Goal: Task Accomplishment & Management: Manage account settings

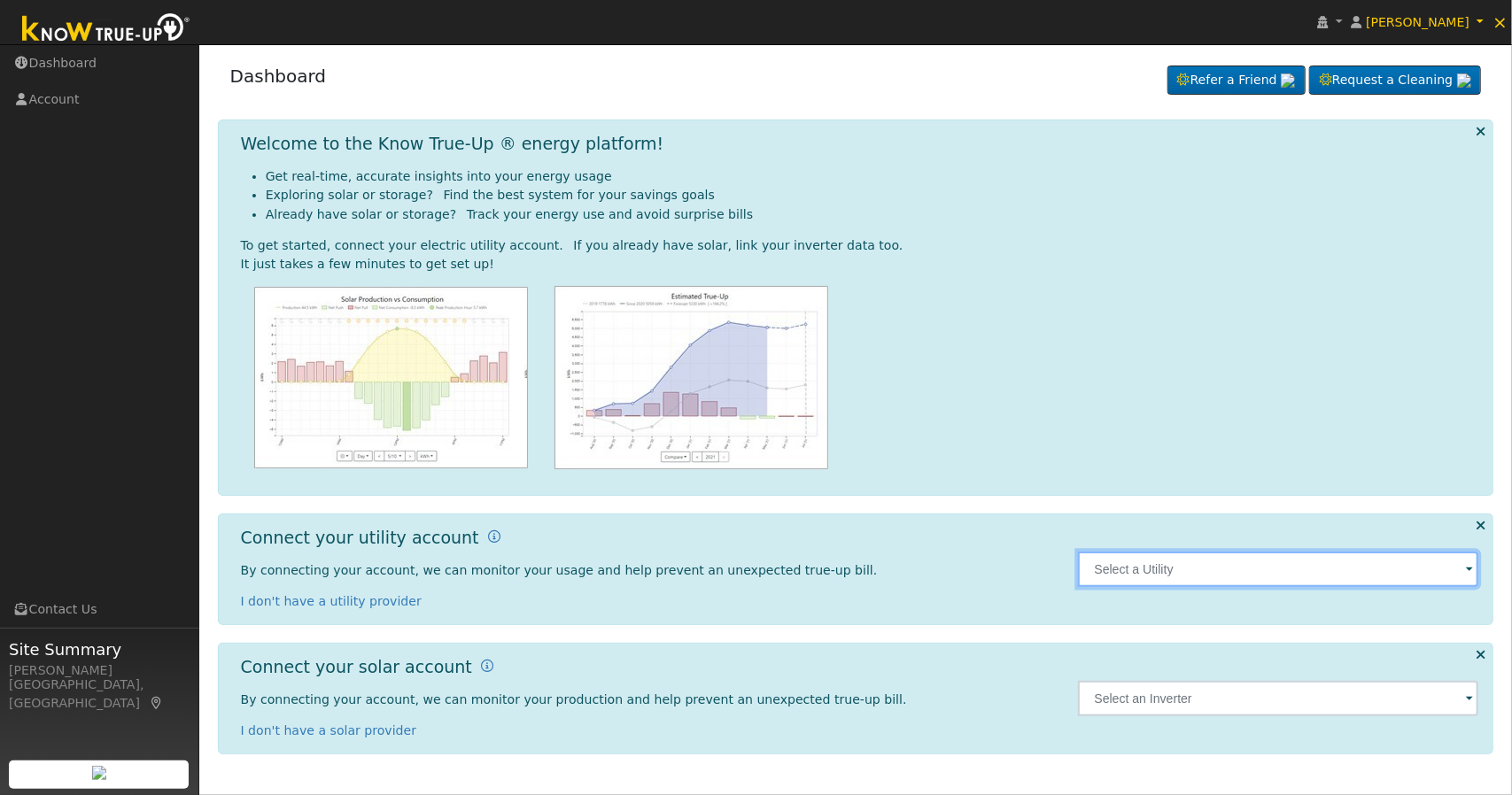
click at [1156, 556] on input "text" at bounding box center [1278, 570] width 401 height 36
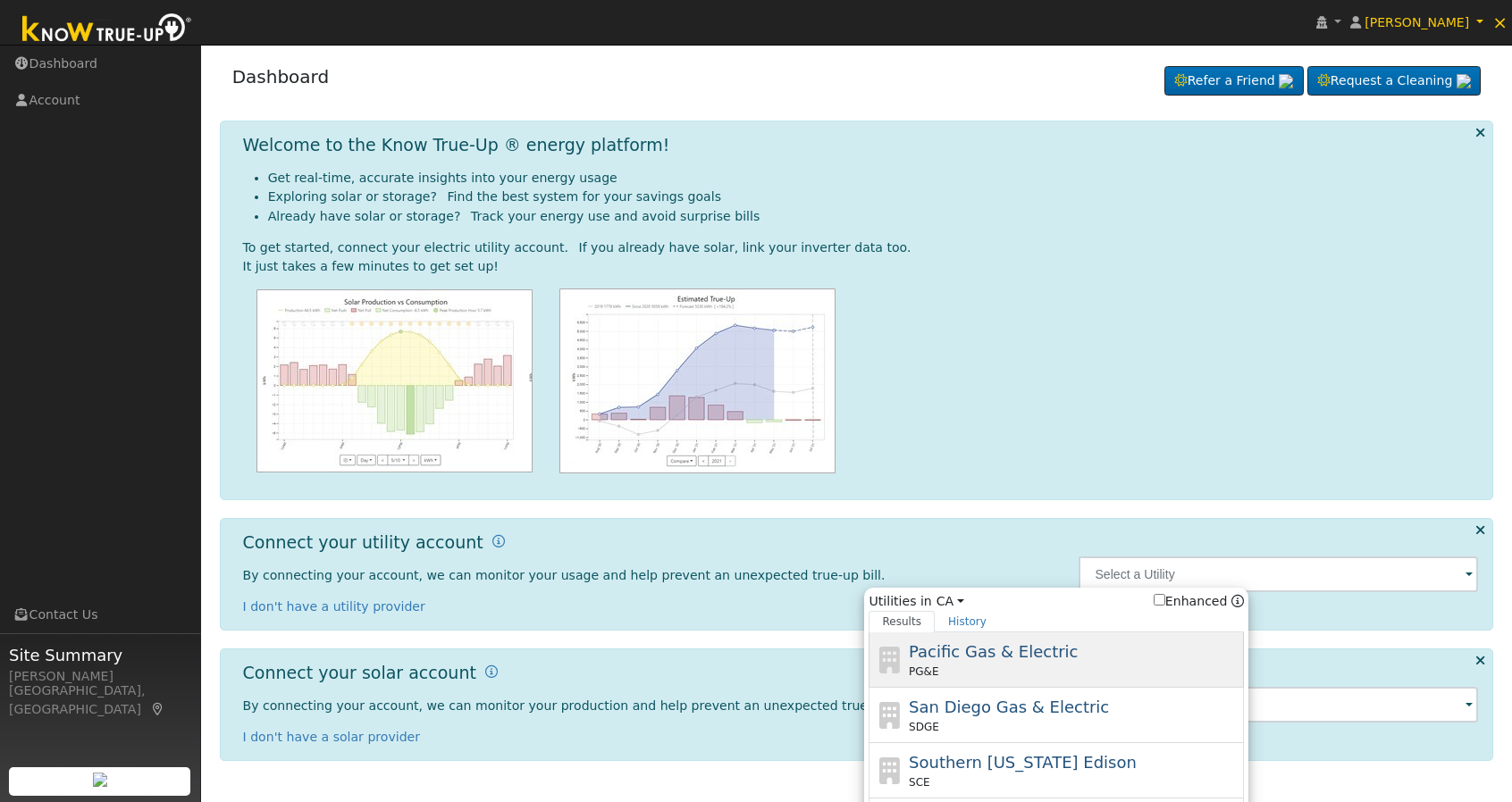
click at [1081, 643] on div "Pacific Gas & Electric PG&E" at bounding box center [1074, 659] width 332 height 40
type input "PG&E"
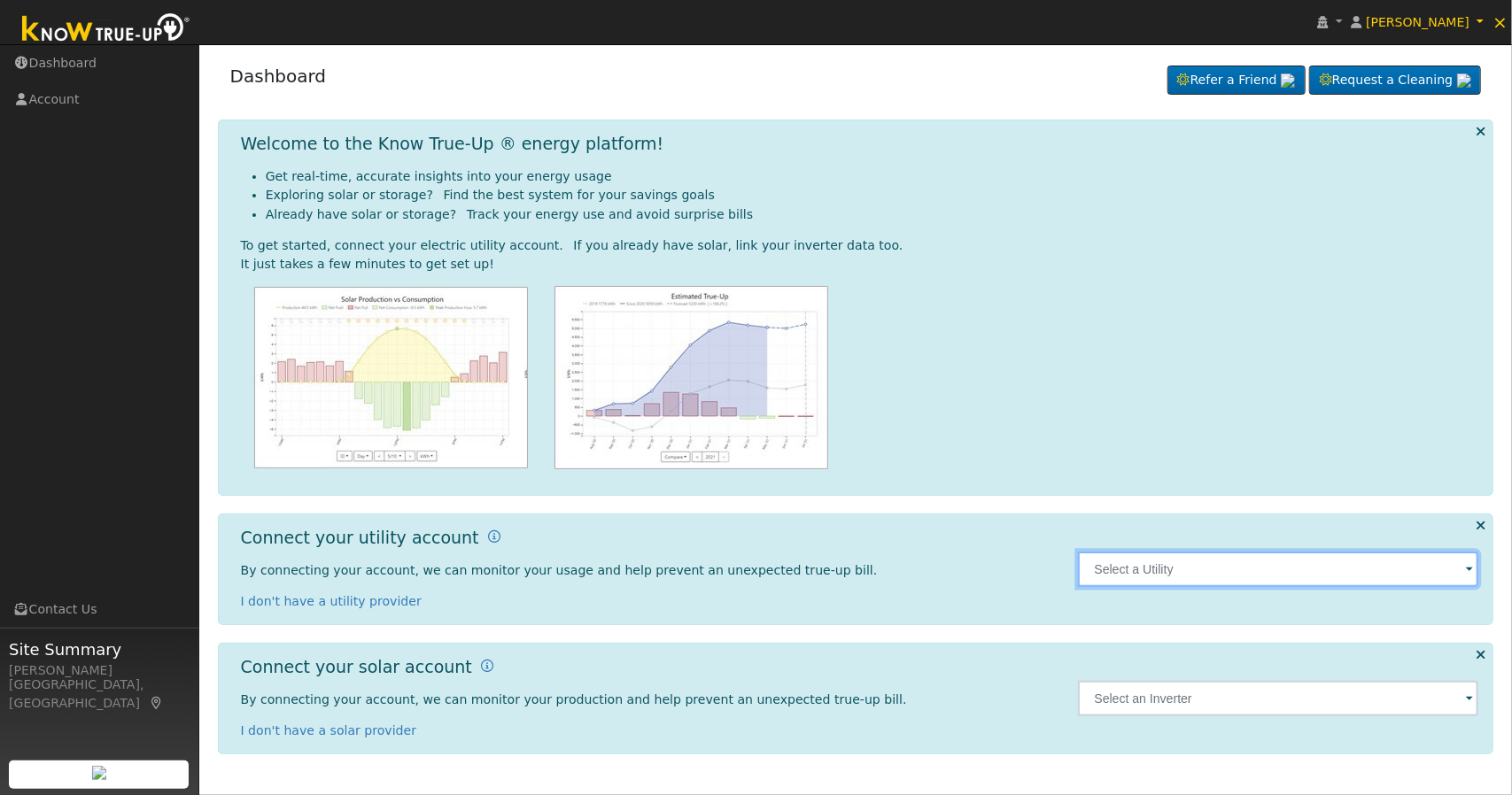
click at [1205, 574] on input "text" at bounding box center [1278, 570] width 401 height 36
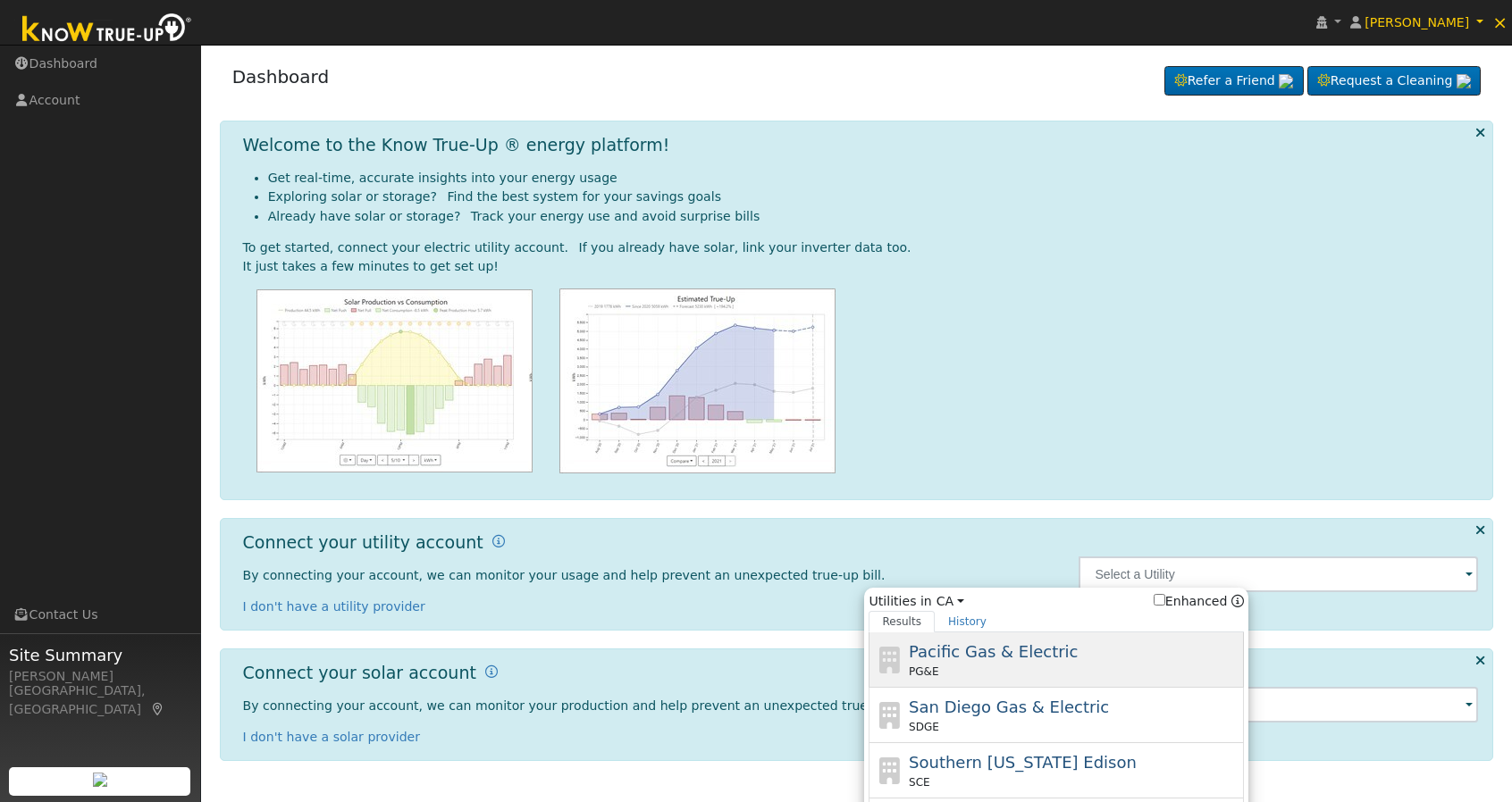
click at [1064, 662] on div "Pacific Gas & Electric PG&E" at bounding box center [1074, 659] width 332 height 40
type input "PG&E"
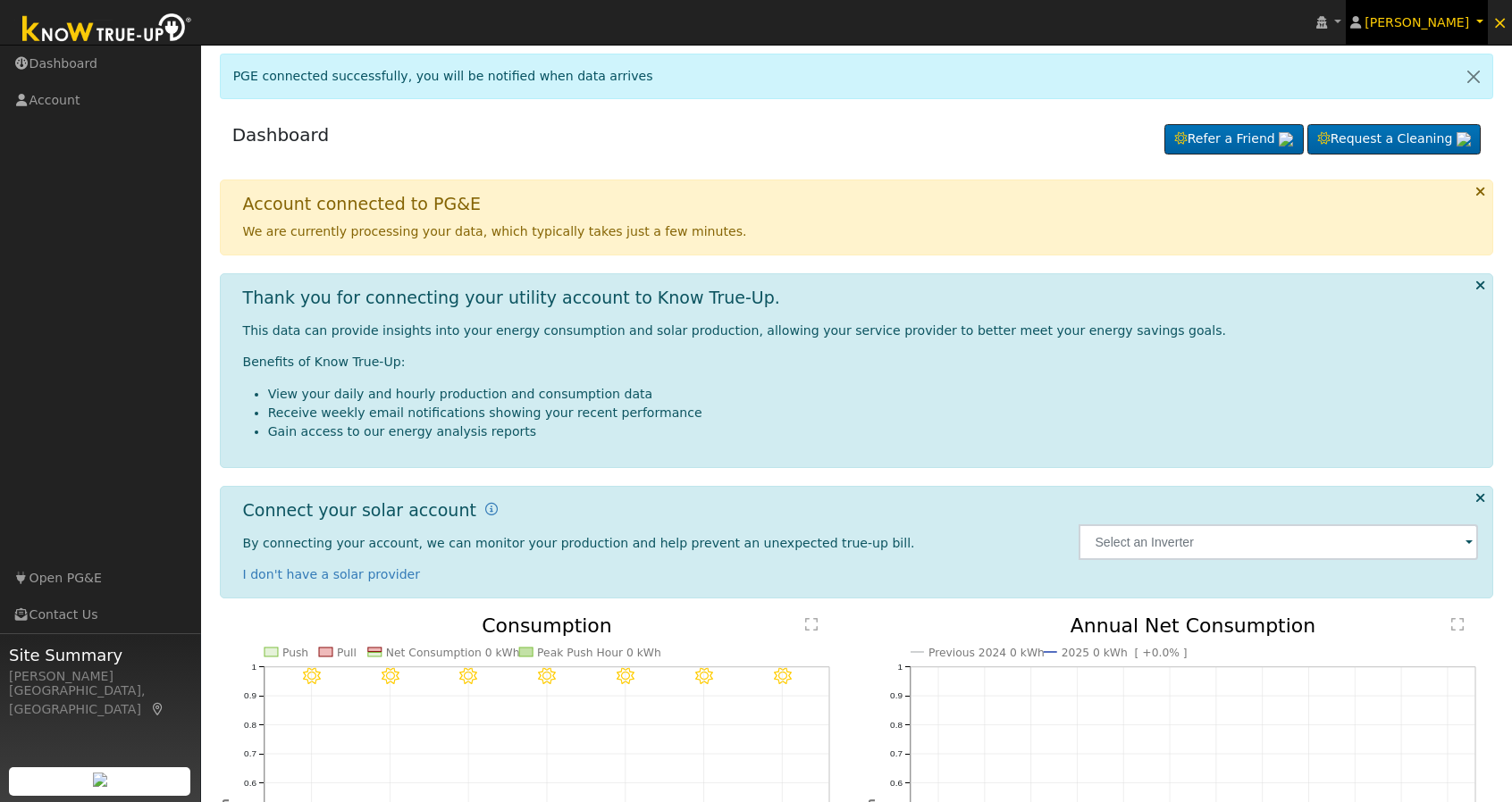
click at [1482, 11] on link "[PERSON_NAME]" at bounding box center [1417, 22] width 143 height 45
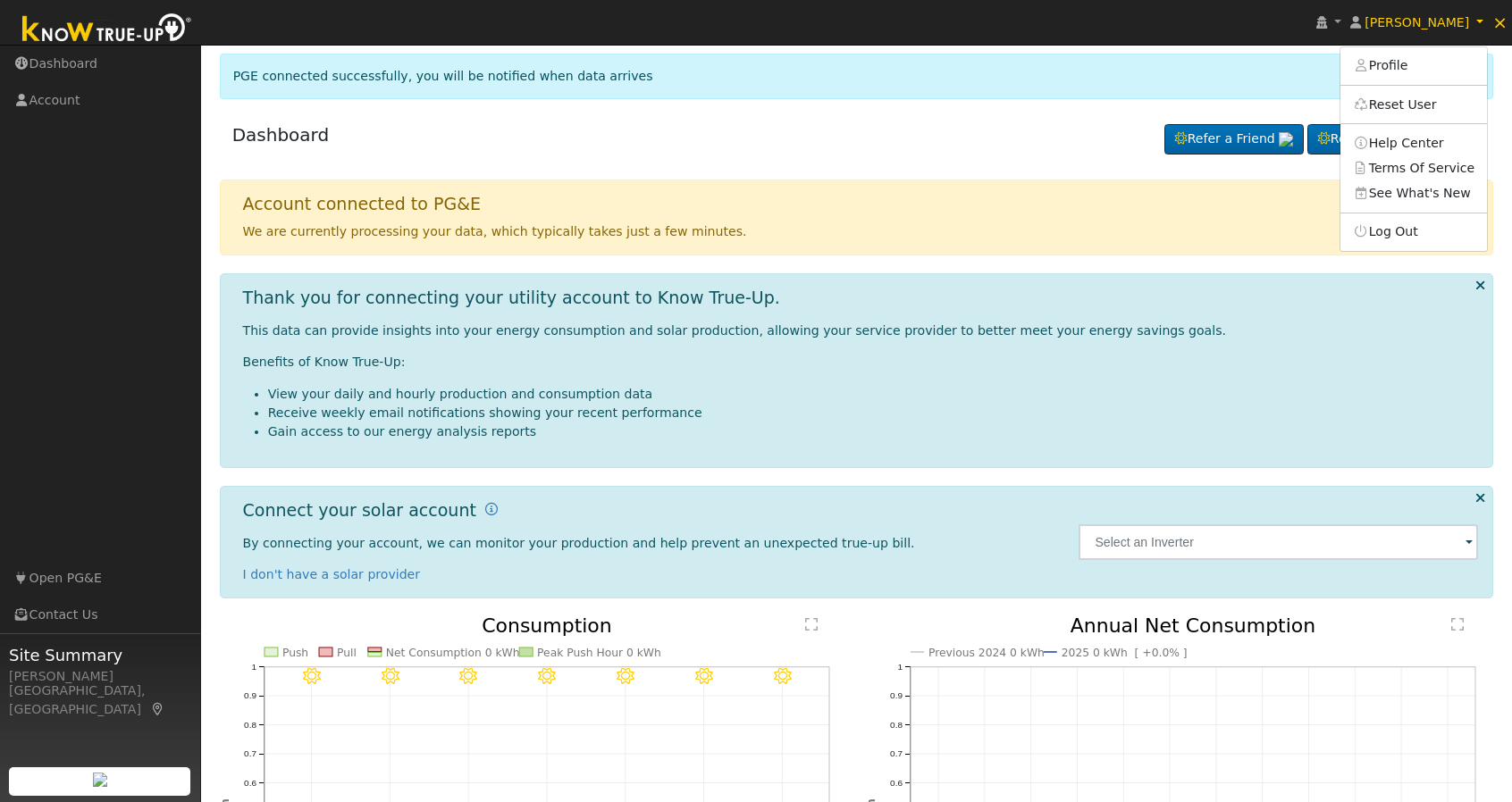
click at [1420, 245] on ul "Cameron Forgey Profile Reset User Help Center Terms Of Service See What's New L…" at bounding box center [1413, 149] width 148 height 206
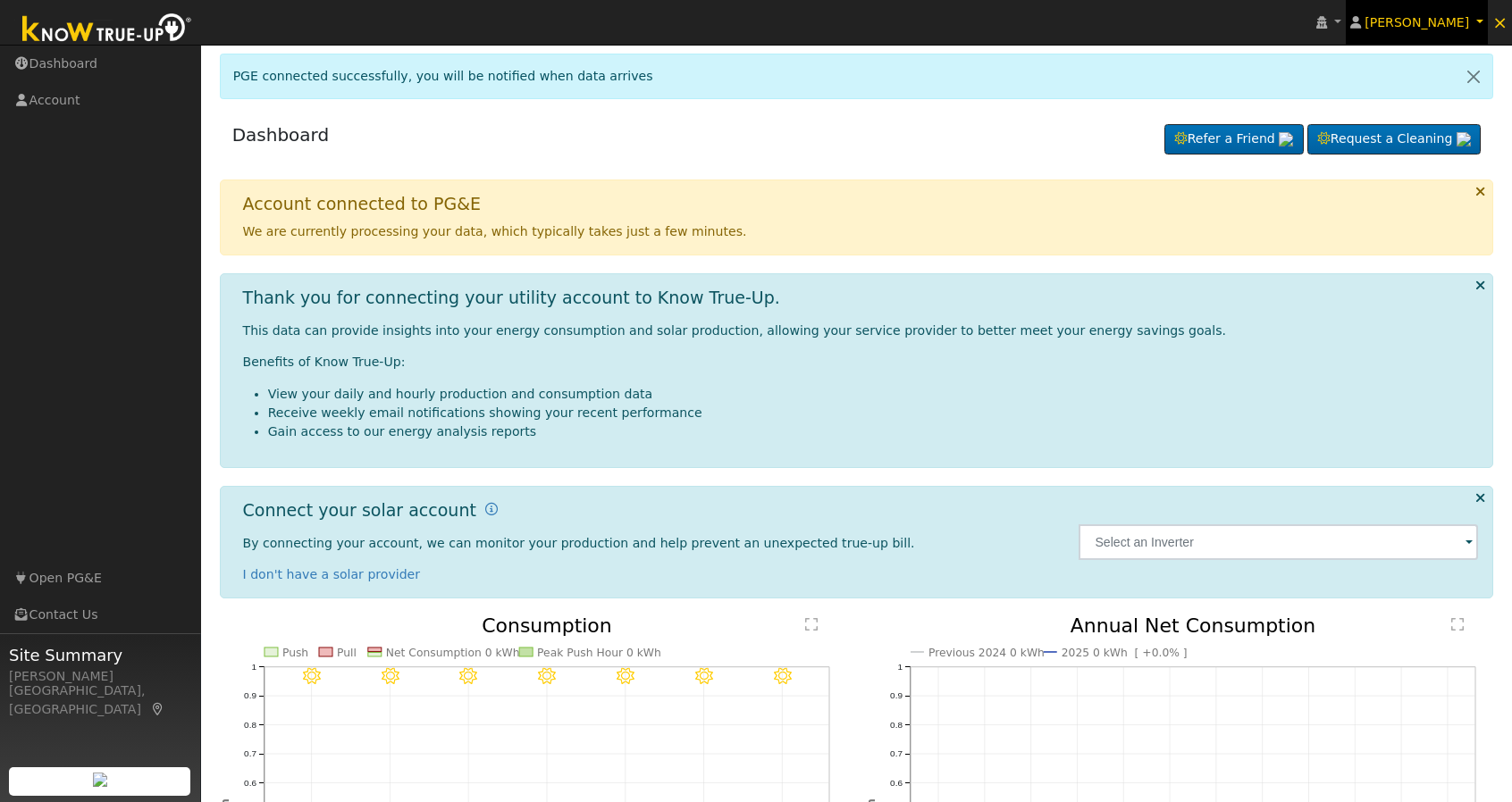
click at [1440, 10] on link "Cameron Forgey" at bounding box center [1417, 22] width 143 height 45
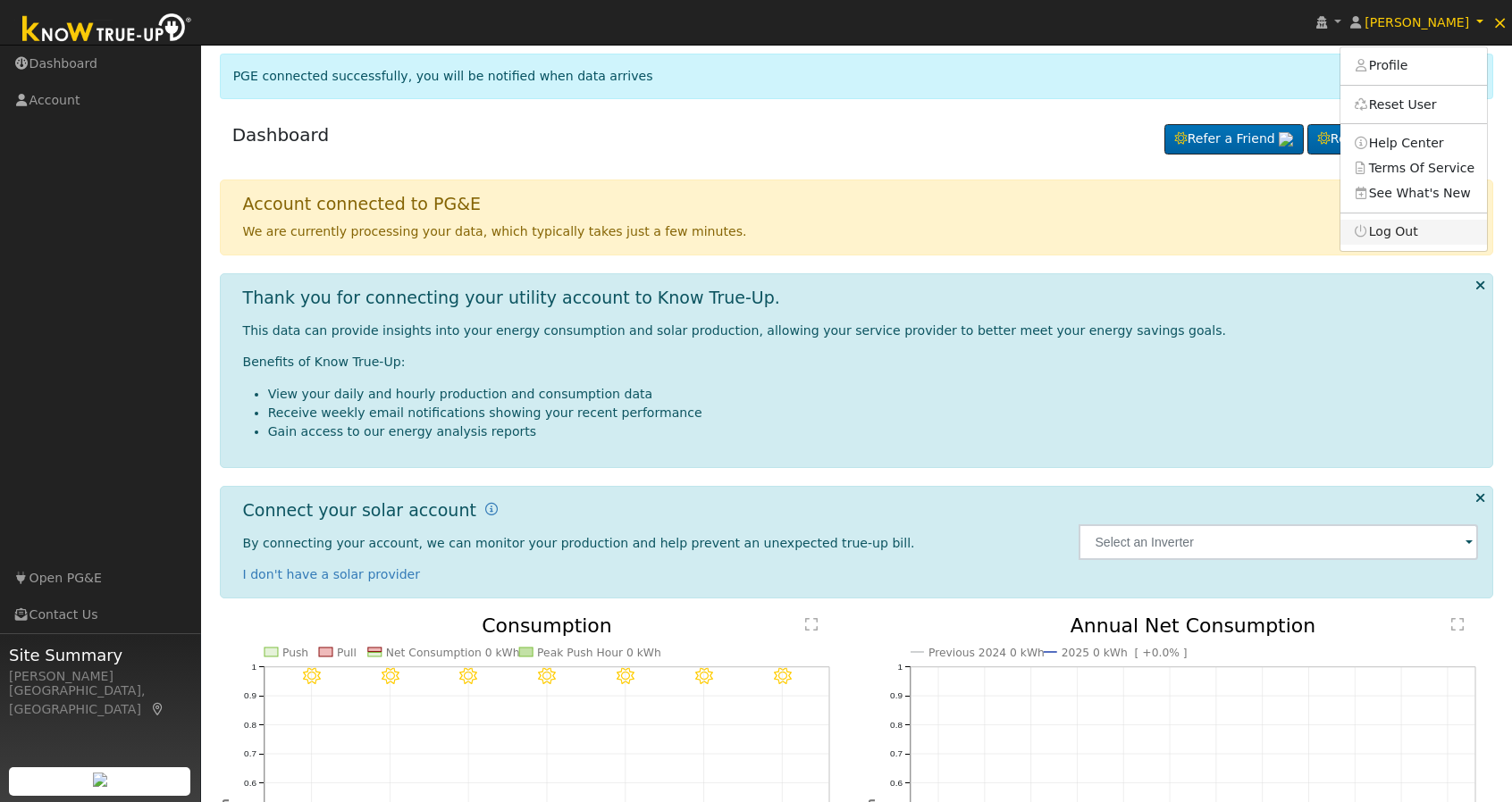
click at [1416, 228] on link "Log Out" at bounding box center [1413, 233] width 146 height 25
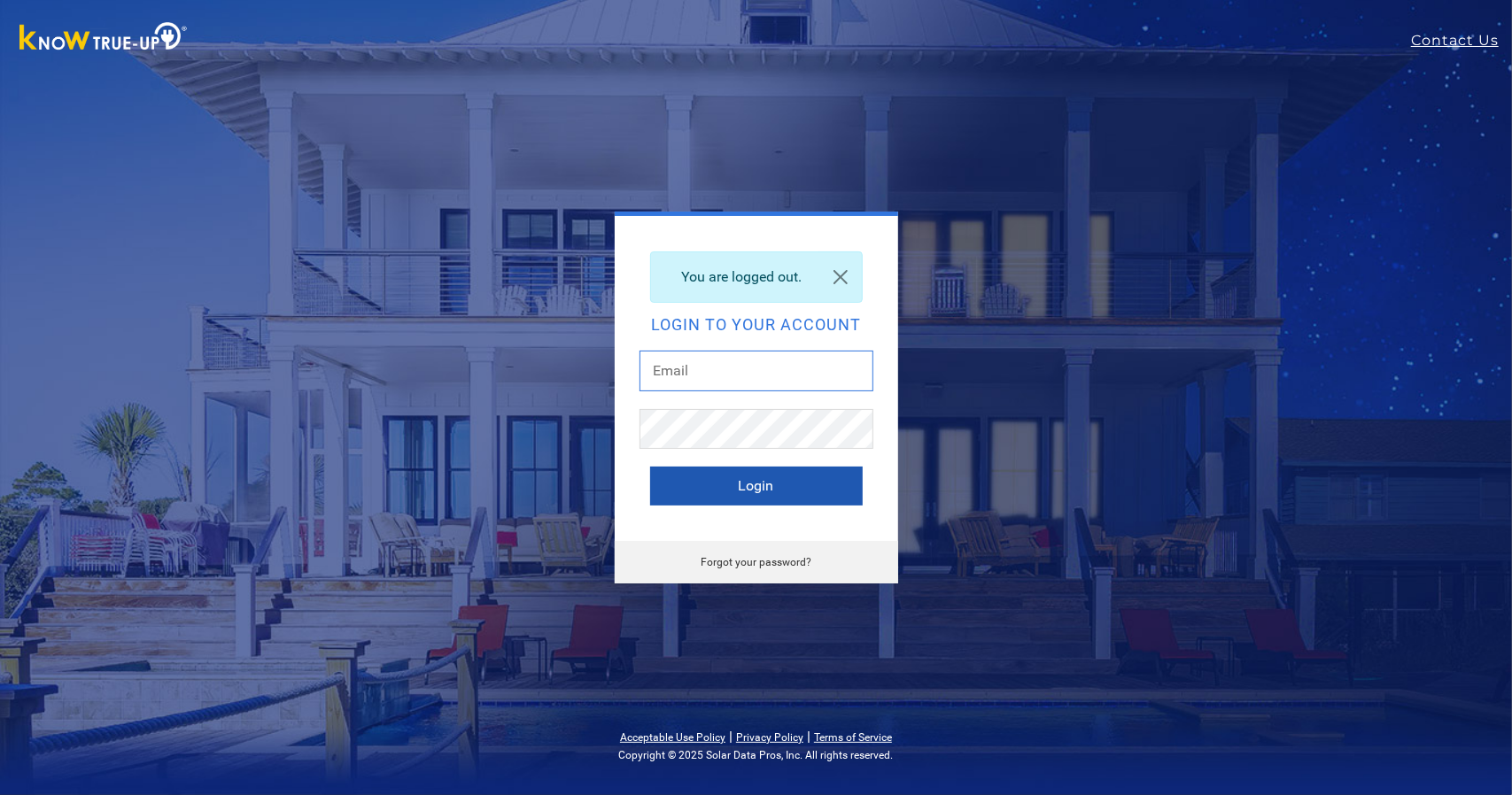
type input "[EMAIL_ADDRESS][DOMAIN_NAME]"
click at [717, 473] on button "Login" at bounding box center [756, 486] width 213 height 39
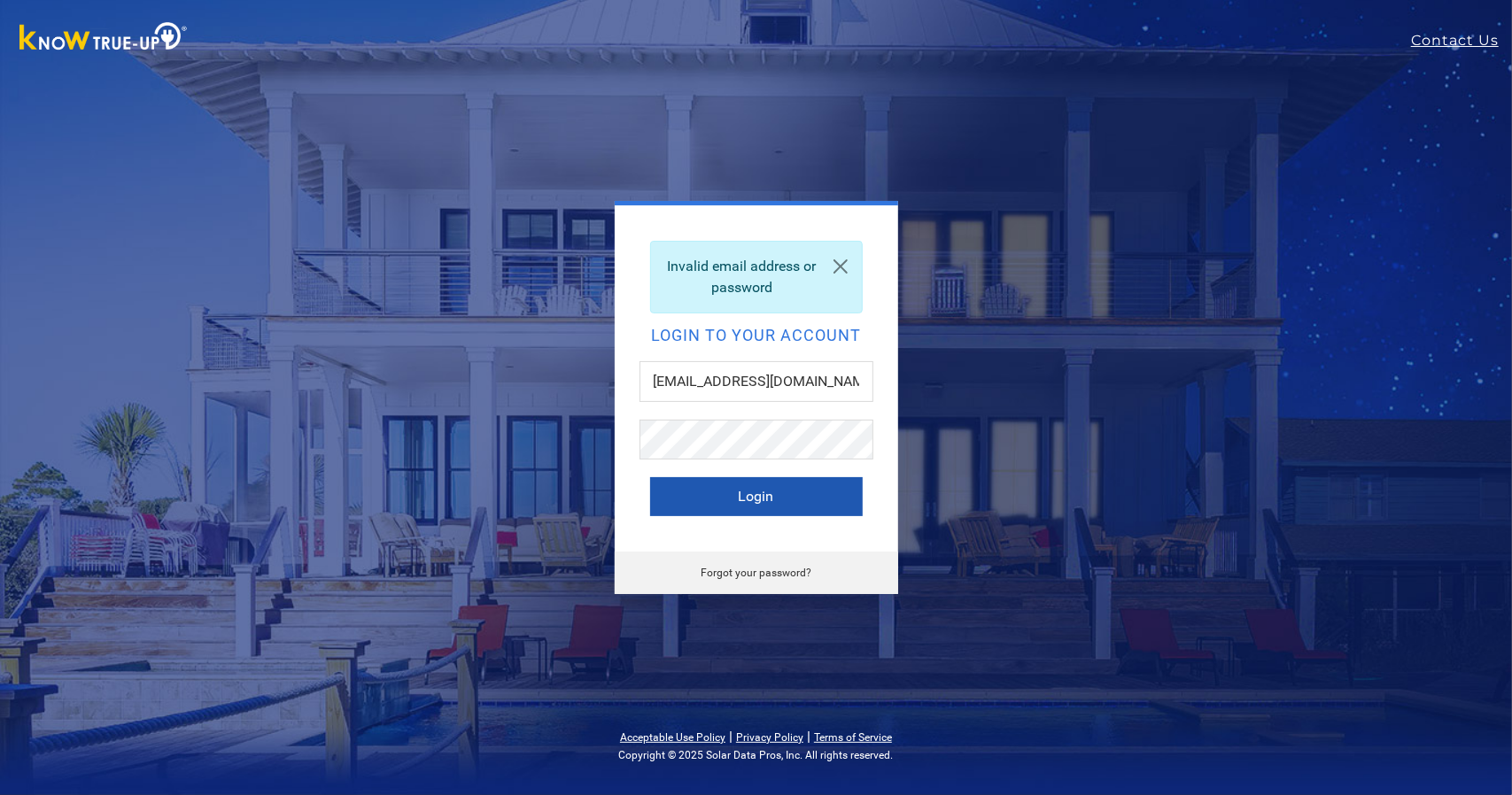
click at [702, 493] on button "Login" at bounding box center [756, 497] width 213 height 39
click at [695, 488] on button "Login" at bounding box center [756, 497] width 213 height 39
drag, startPoint x: 656, startPoint y: 384, endPoint x: 940, endPoint y: 390, distance: 284.1
click at [940, 389] on div "Invalid email address or password Login to your account [EMAIL_ADDRESS][DOMAIN_…" at bounding box center [756, 398] width 779 height 393
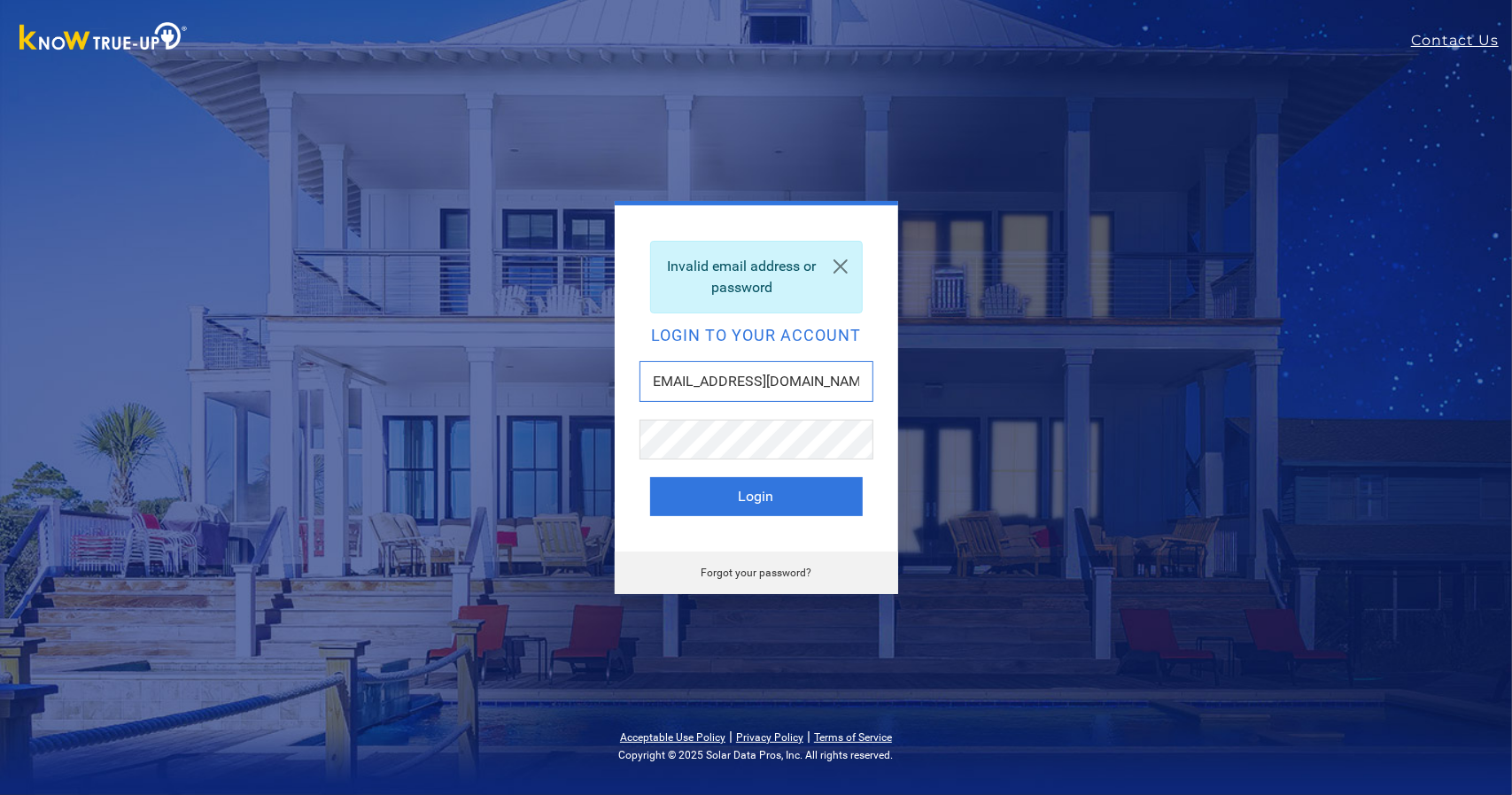
type input "[PERSON_NAME][EMAIL_ADDRESS][DOMAIN_NAME]"
click at [813, 499] on button "Login" at bounding box center [756, 497] width 213 height 39
